Goal: Information Seeking & Learning: Learn about a topic

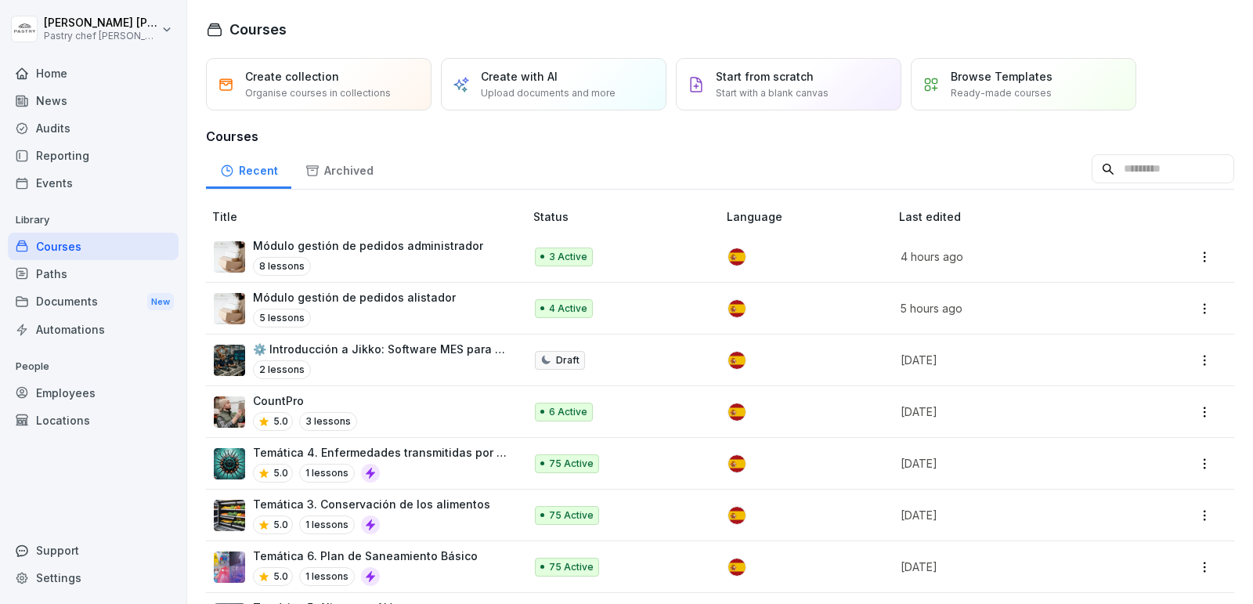
click at [325, 254] on div "Módulo gestión de pedidos administrador 8 lessons" at bounding box center [368, 256] width 230 height 38
click at [438, 303] on p "Módulo gestión de pedidos alistador" at bounding box center [354, 297] width 203 height 16
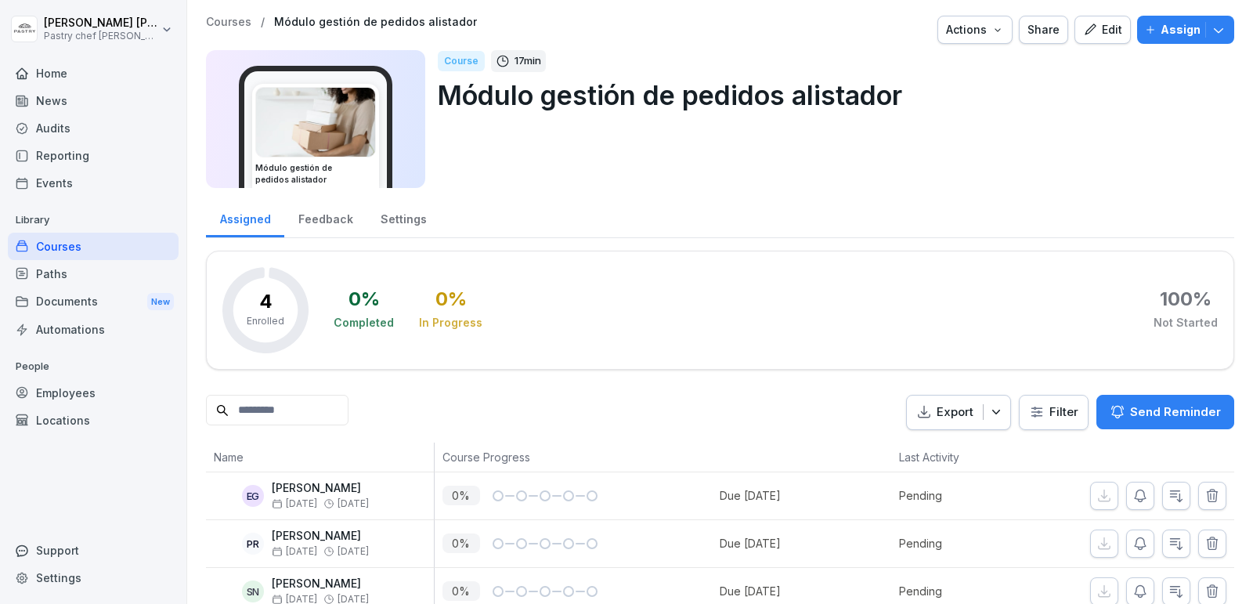
scroll to position [70, 0]
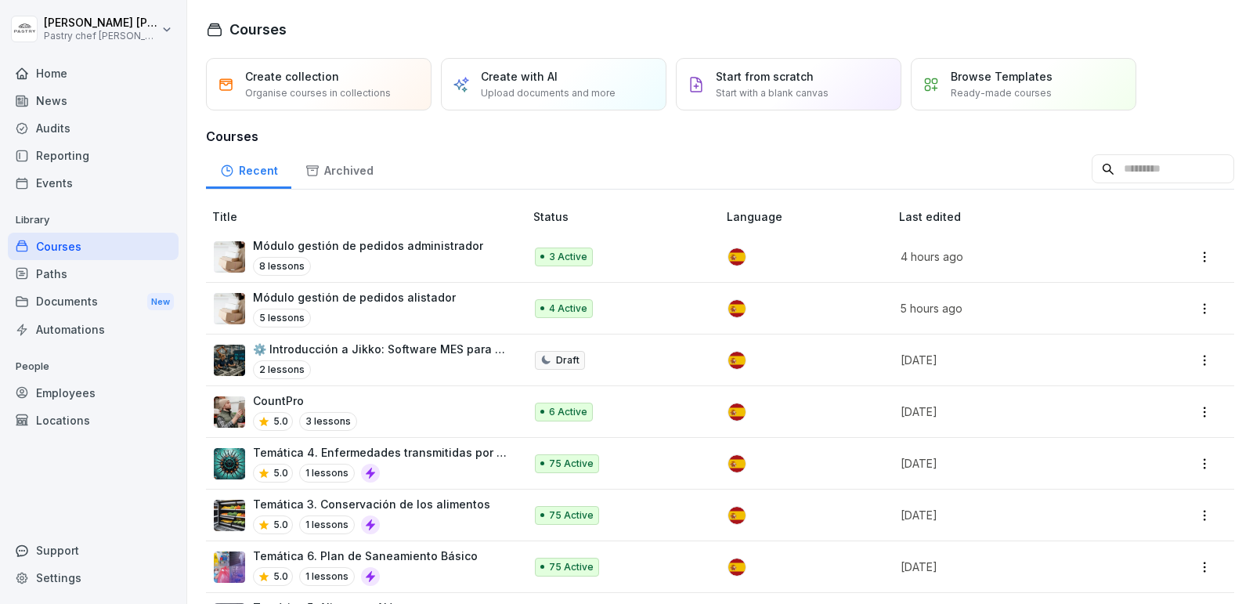
click at [431, 262] on div "8 lessons" at bounding box center [368, 266] width 230 height 19
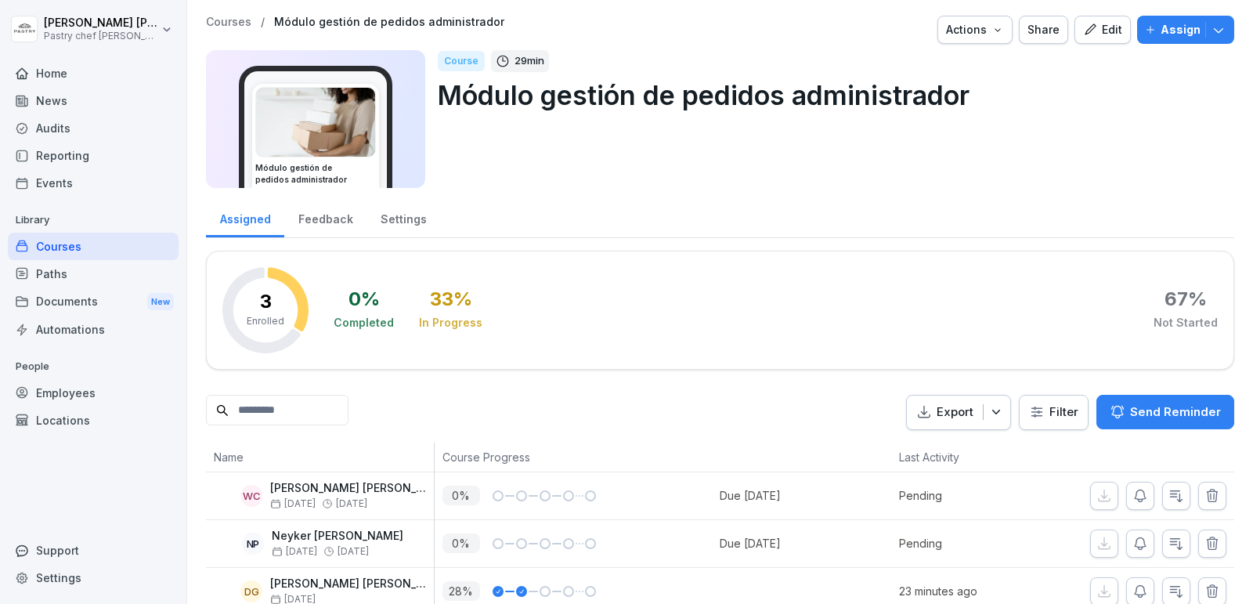
scroll to position [23, 0]
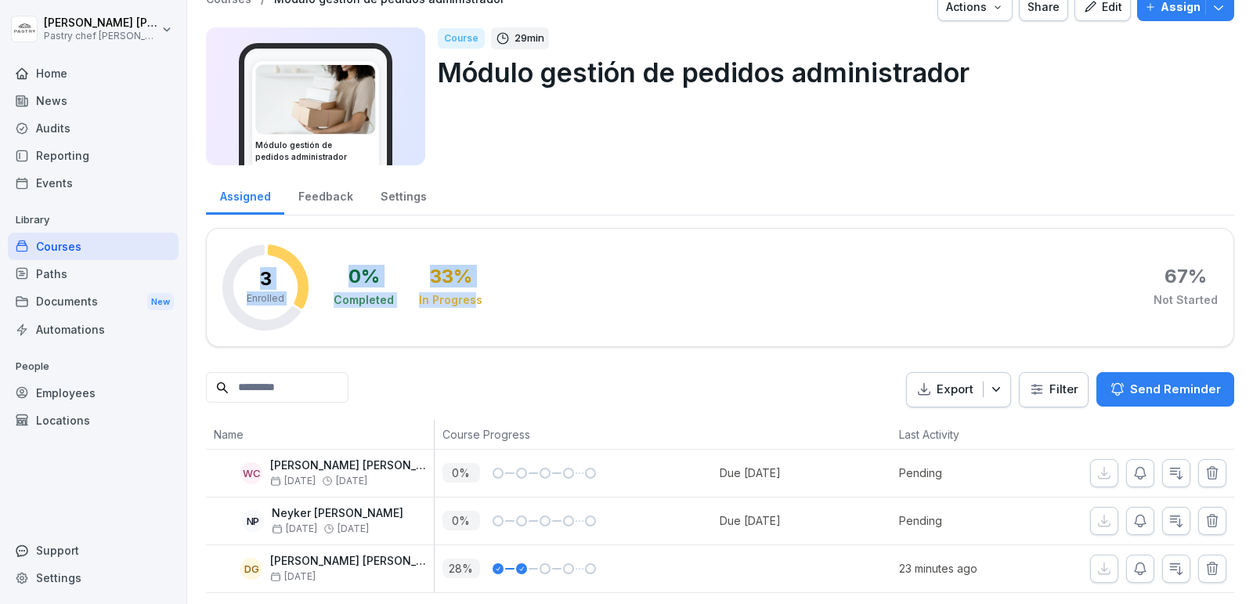
drag, startPoint x: 260, startPoint y: 270, endPoint x: 468, endPoint y: 305, distance: 211.1
click at [468, 305] on div "3 Enrolled 0 % Completed 33 % In Progress 67 % Not Started" at bounding box center [720, 287] width 1028 height 119
click at [476, 301] on div "0 % Completed 33 % In Progress 67 % Not Started" at bounding box center [776, 287] width 884 height 86
drag, startPoint x: 482, startPoint y: 301, endPoint x: 255, endPoint y: 272, distance: 228.1
click at [255, 272] on div "3 Enrolled 0 % Completed 33 % In Progress 67 % Not Started" at bounding box center [720, 287] width 1028 height 119
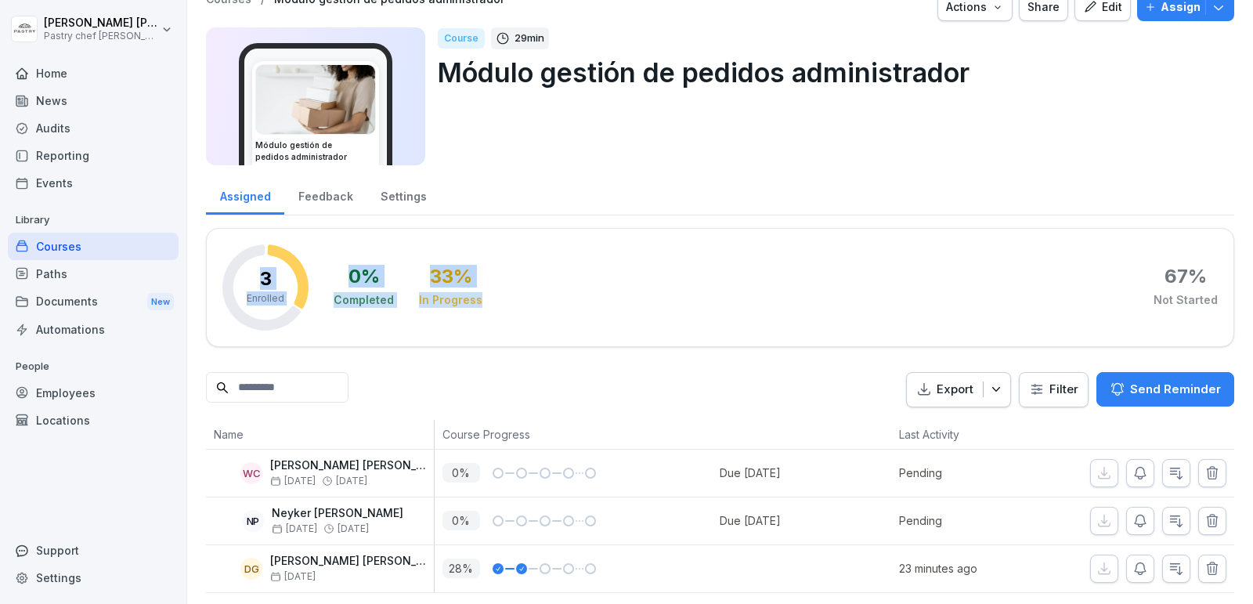
click at [537, 286] on div "0 % Completed 33 % In Progress 67 % Not Started" at bounding box center [776, 287] width 884 height 86
drag, startPoint x: 504, startPoint y: 302, endPoint x: 225, endPoint y: 256, distance: 283.3
click at [225, 256] on div "3 Enrolled 0 % Completed 33 % In Progress 67 % Not Started" at bounding box center [720, 287] width 1028 height 119
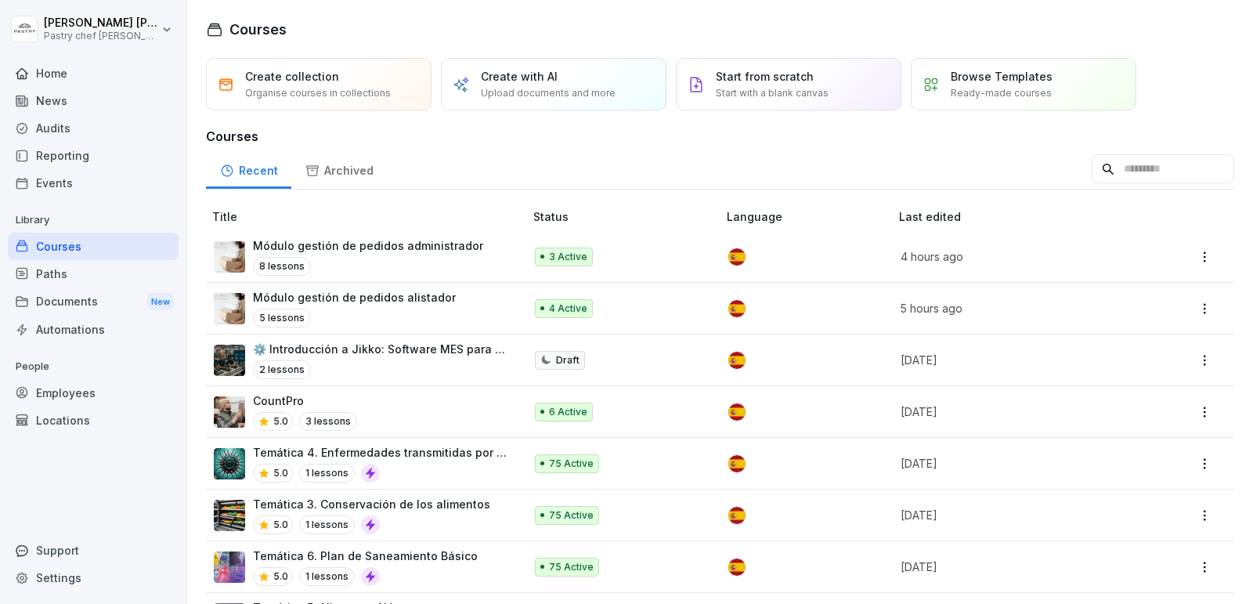
click at [413, 325] on td "Módulo gestión de pedidos alistador 5 lessons" at bounding box center [366, 309] width 321 height 52
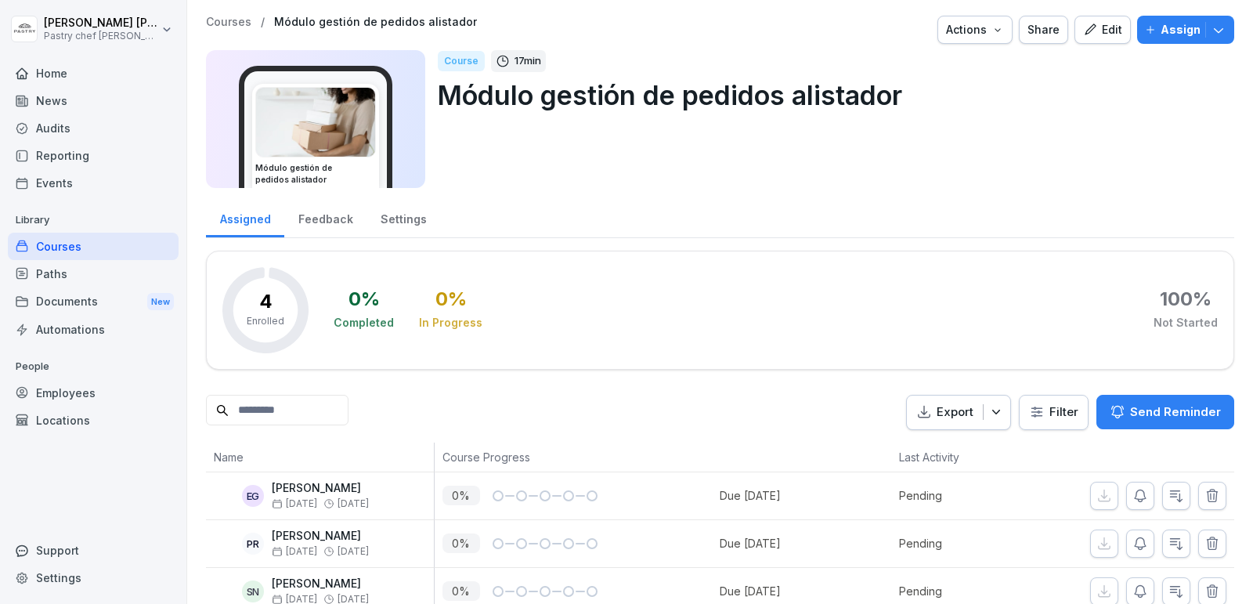
scroll to position [70, 0]
